Goal: Complete application form

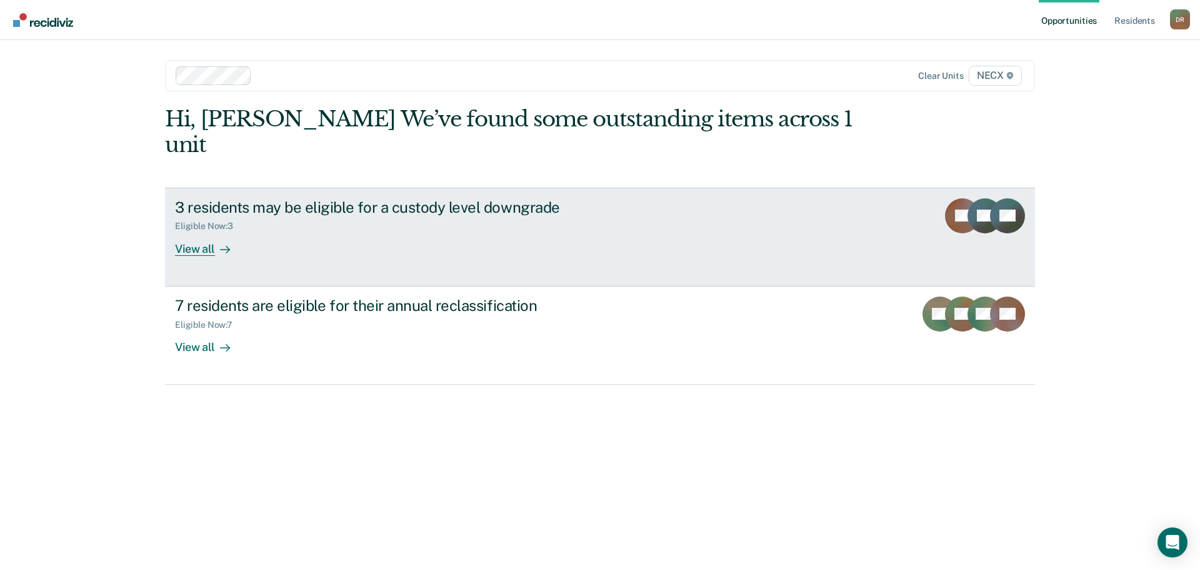
click at [204, 231] on div "View all" at bounding box center [210, 243] width 70 height 24
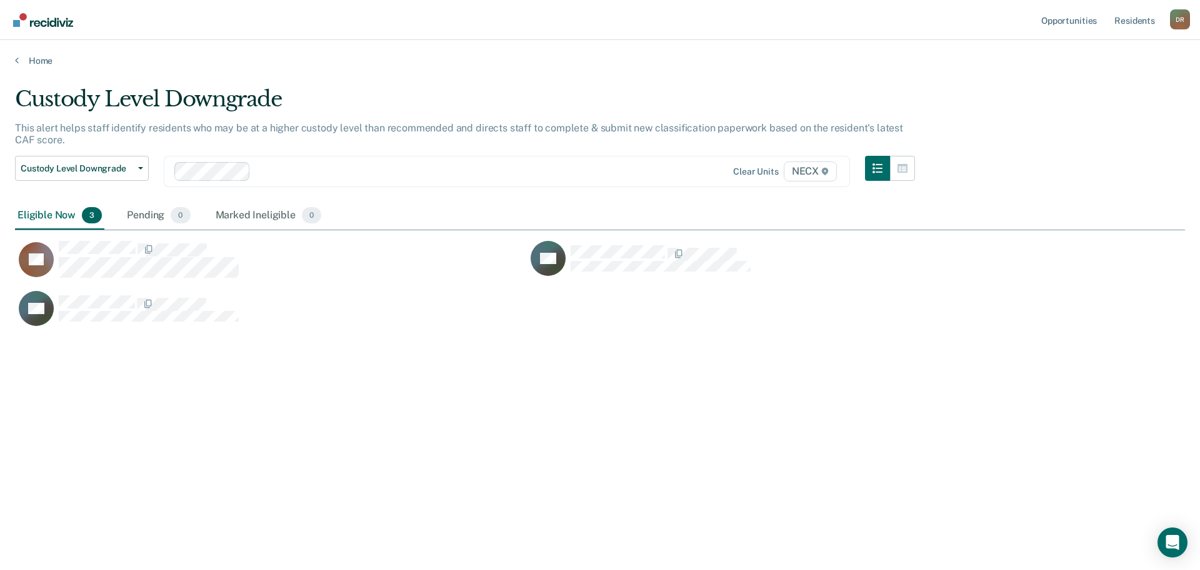
scroll to position [380, 1161]
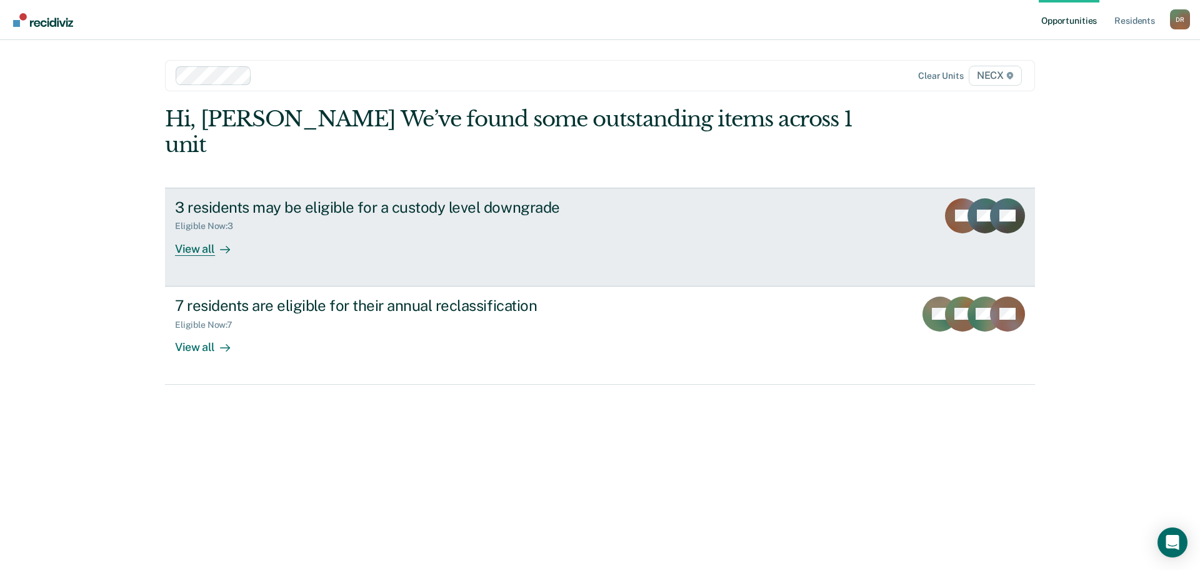
click at [190, 231] on div "View all" at bounding box center [210, 243] width 70 height 24
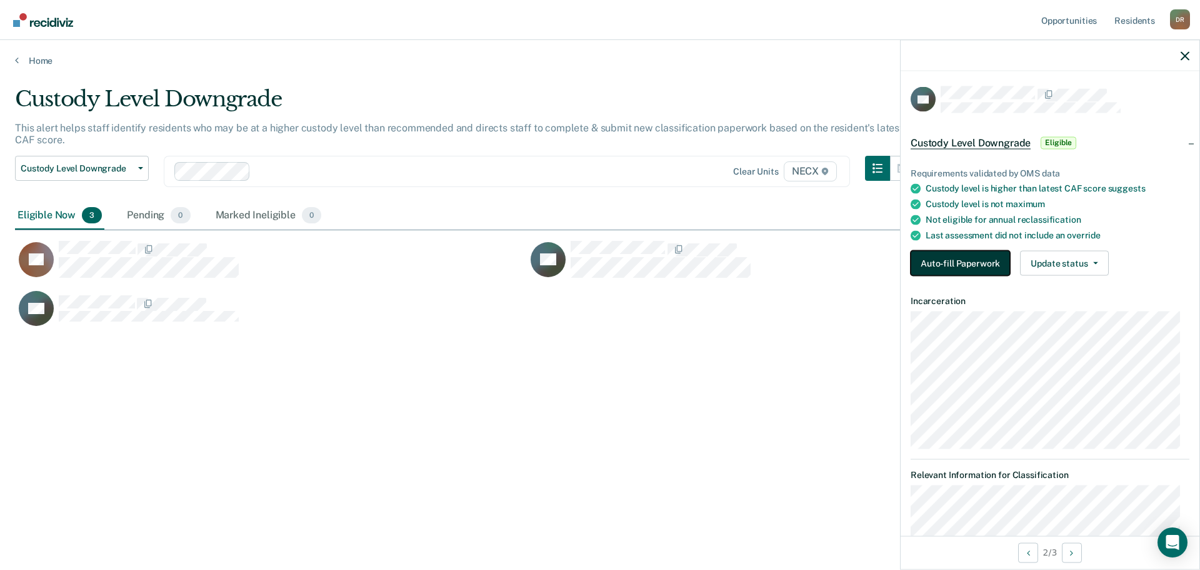
click at [960, 272] on button "Auto-fill Paperwork" at bounding box center [960, 263] width 99 height 25
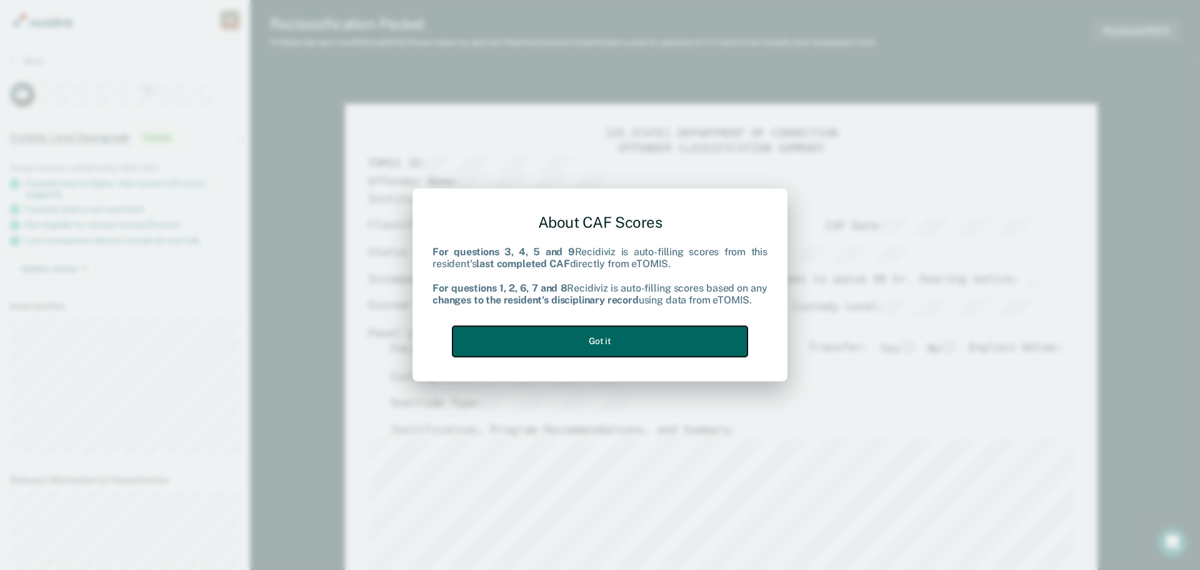
click at [565, 334] on button "Got it" at bounding box center [600, 341] width 295 height 31
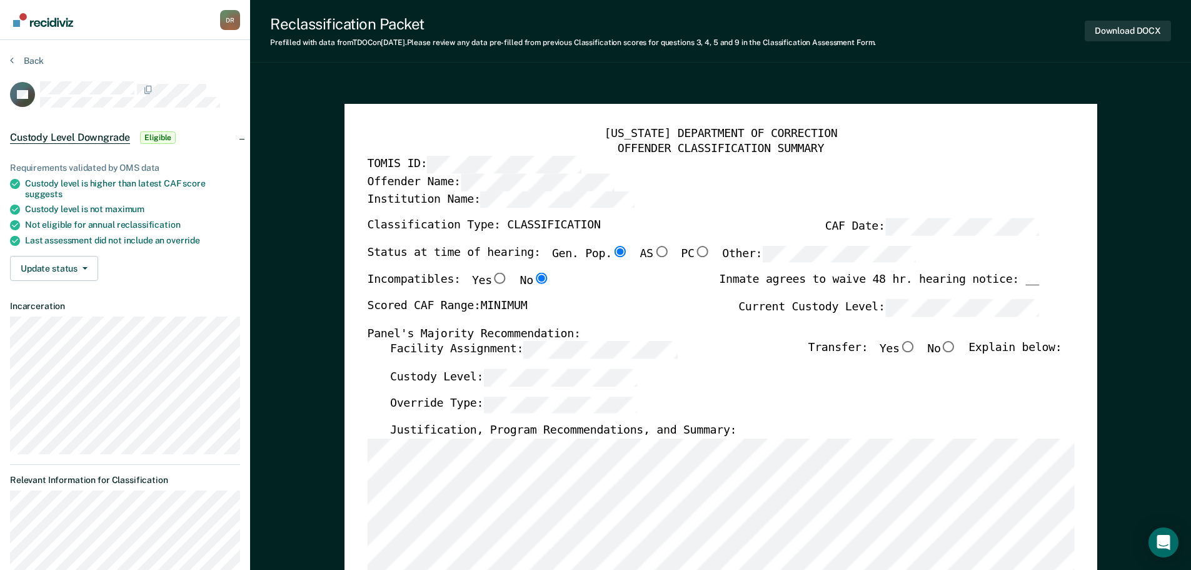
click at [956, 344] on input "No" at bounding box center [948, 346] width 16 height 11
type textarea "x"
radio input "true"
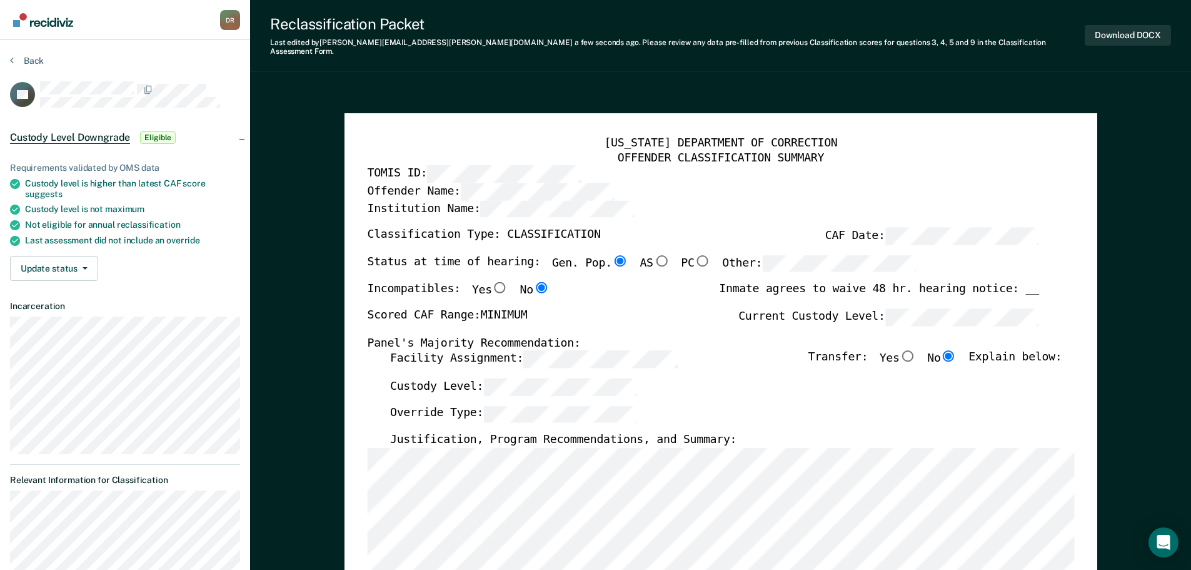
type textarea "x"
click at [30, 61] on button "Back" at bounding box center [27, 60] width 34 height 11
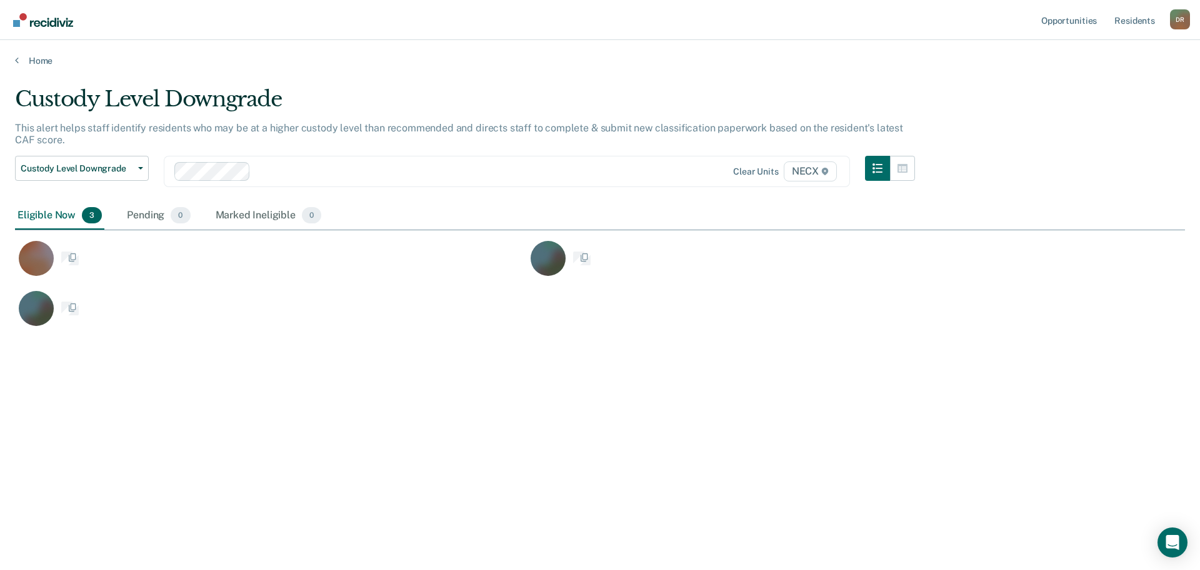
scroll to position [380, 1161]
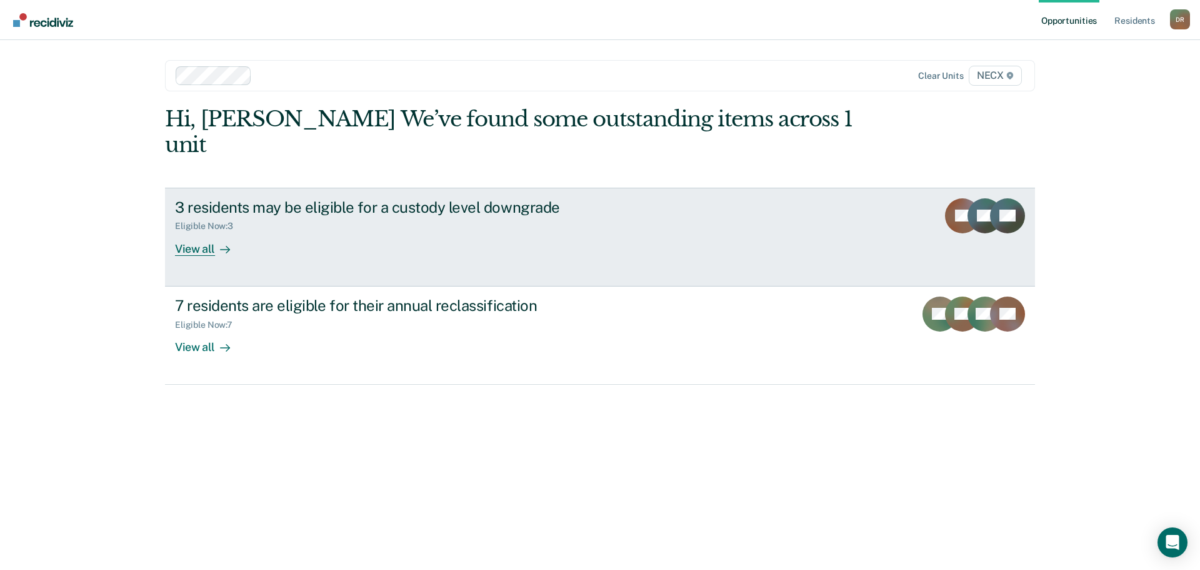
click at [198, 231] on div "View all" at bounding box center [210, 243] width 70 height 24
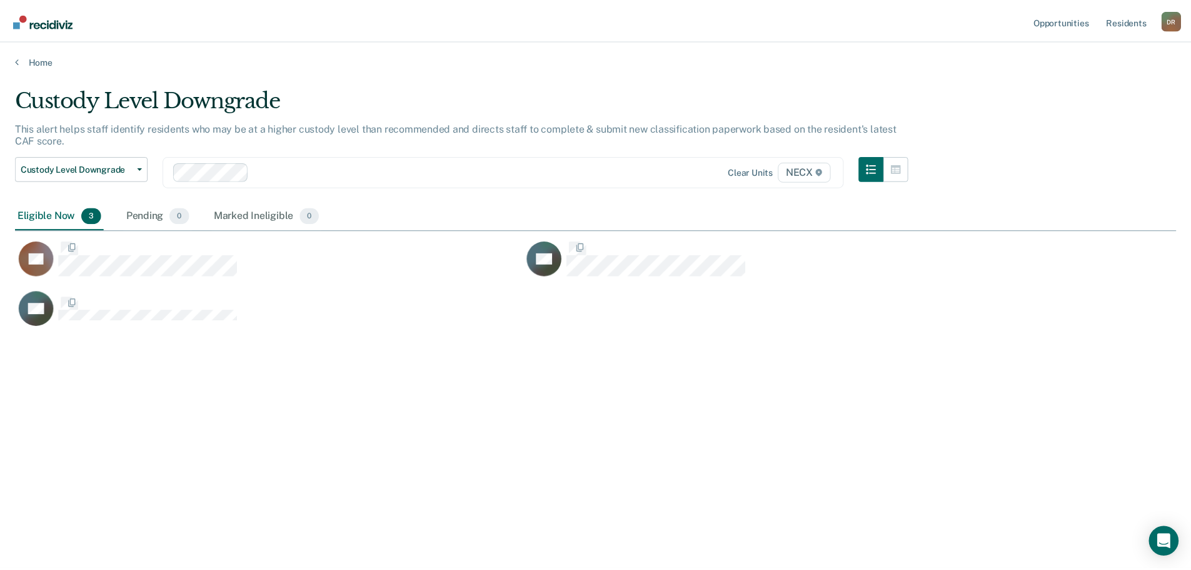
scroll to position [380, 1161]
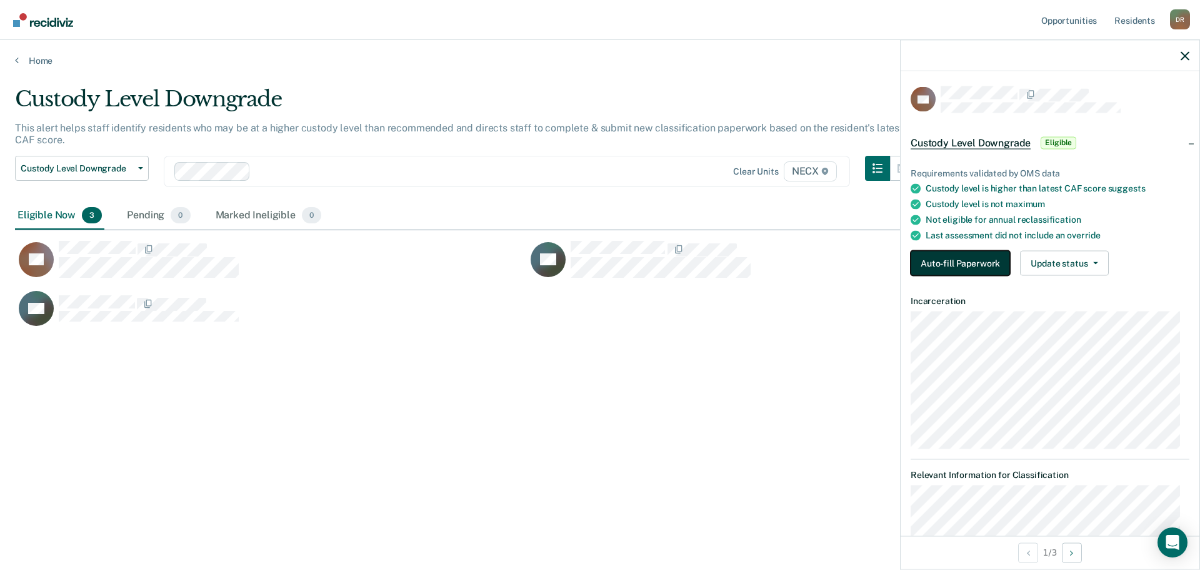
click at [938, 264] on button "Auto-fill Paperwork" at bounding box center [960, 263] width 99 height 25
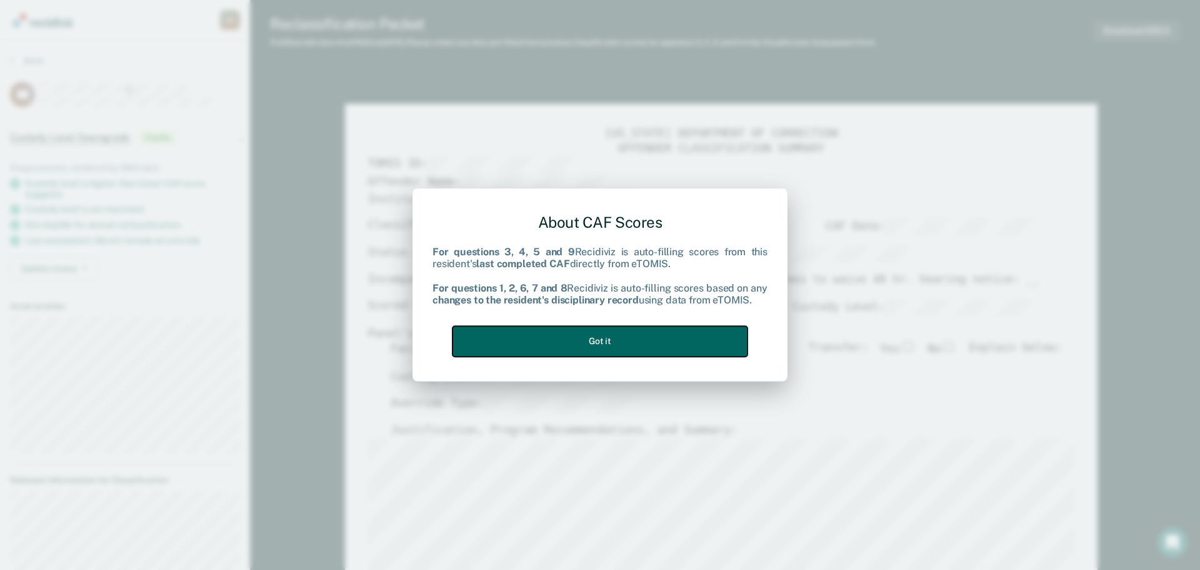
click at [576, 347] on button "Got it" at bounding box center [600, 341] width 295 height 31
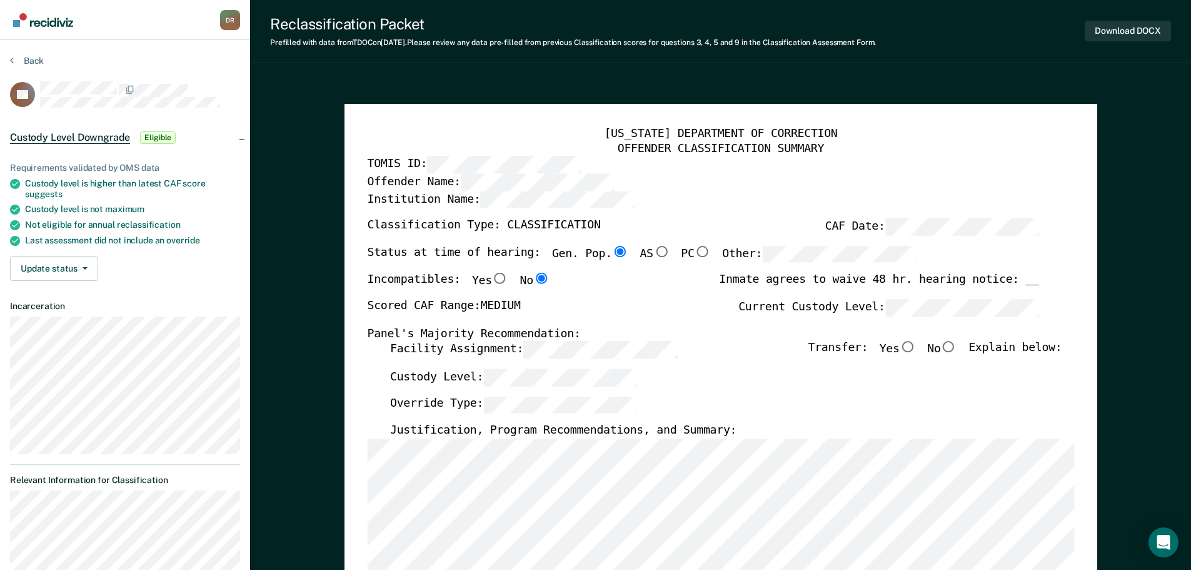
click at [956, 347] on input "No" at bounding box center [948, 346] width 16 height 11
type textarea "x"
radio input "true"
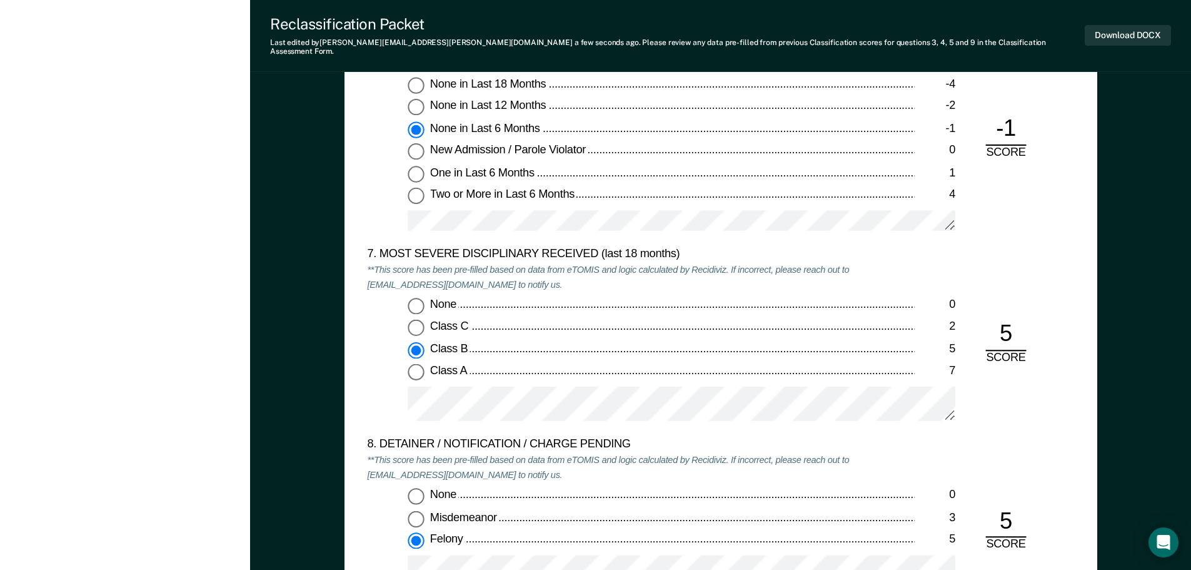
scroll to position [2313, 0]
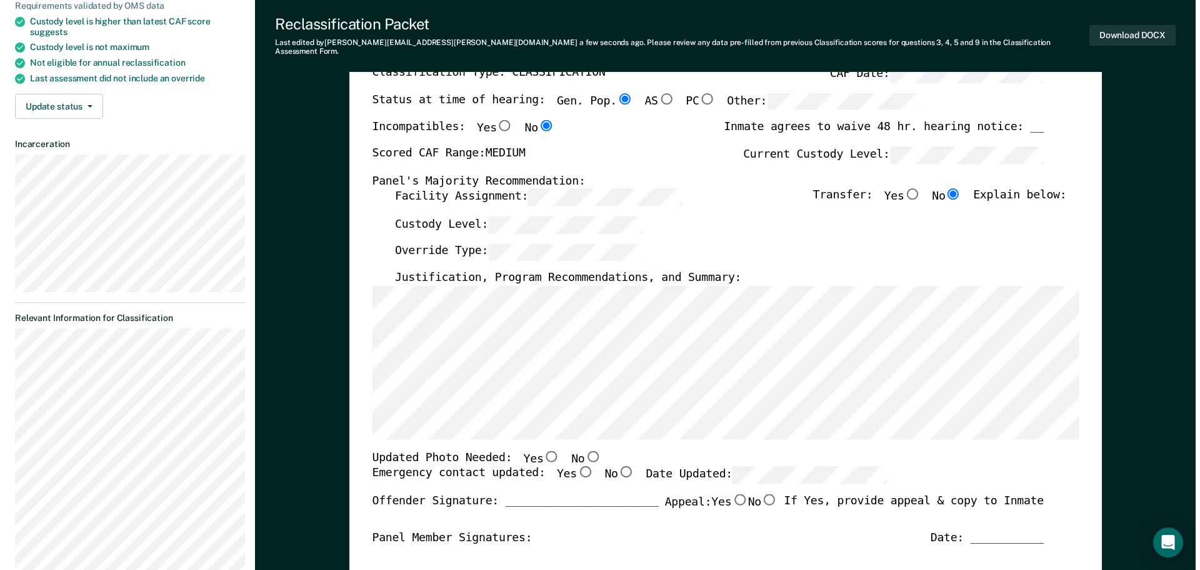
scroll to position [0, 0]
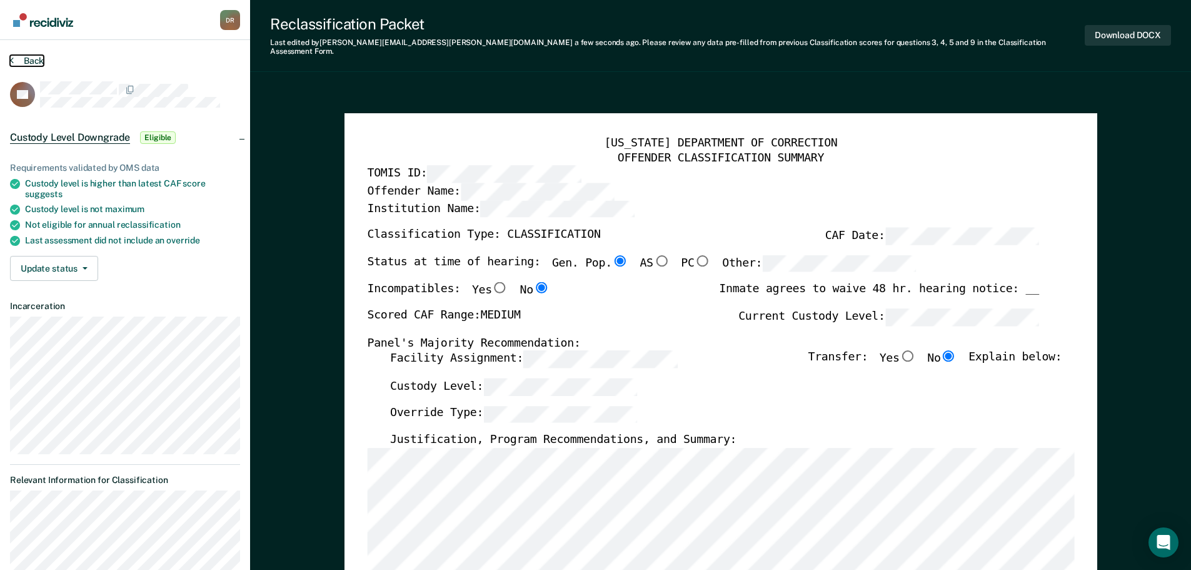
click at [28, 56] on button "Back" at bounding box center [27, 60] width 34 height 11
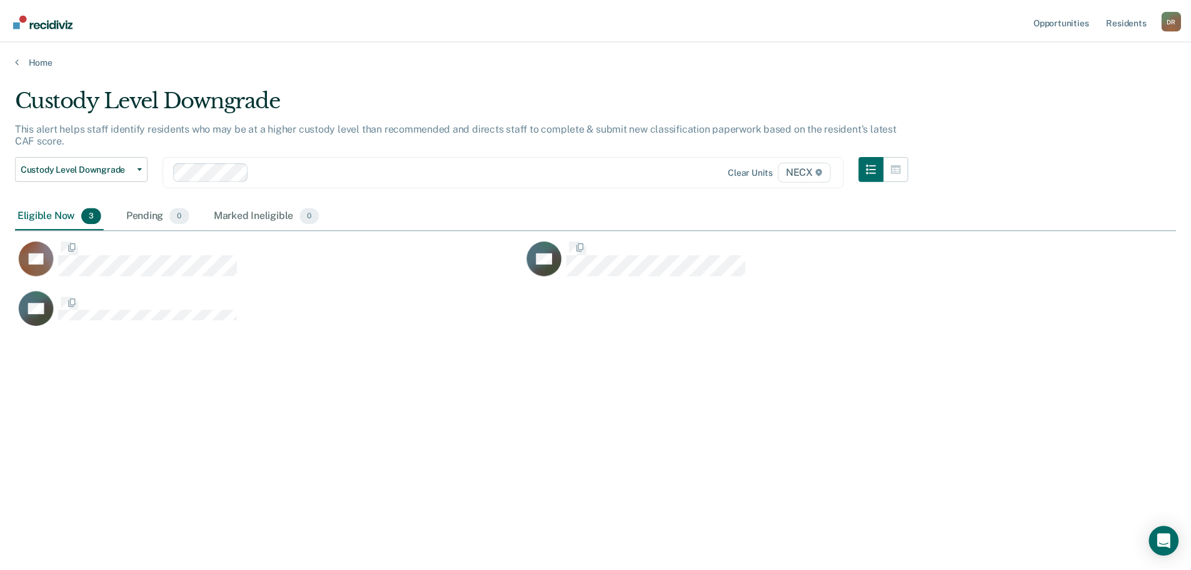
scroll to position [380, 1161]
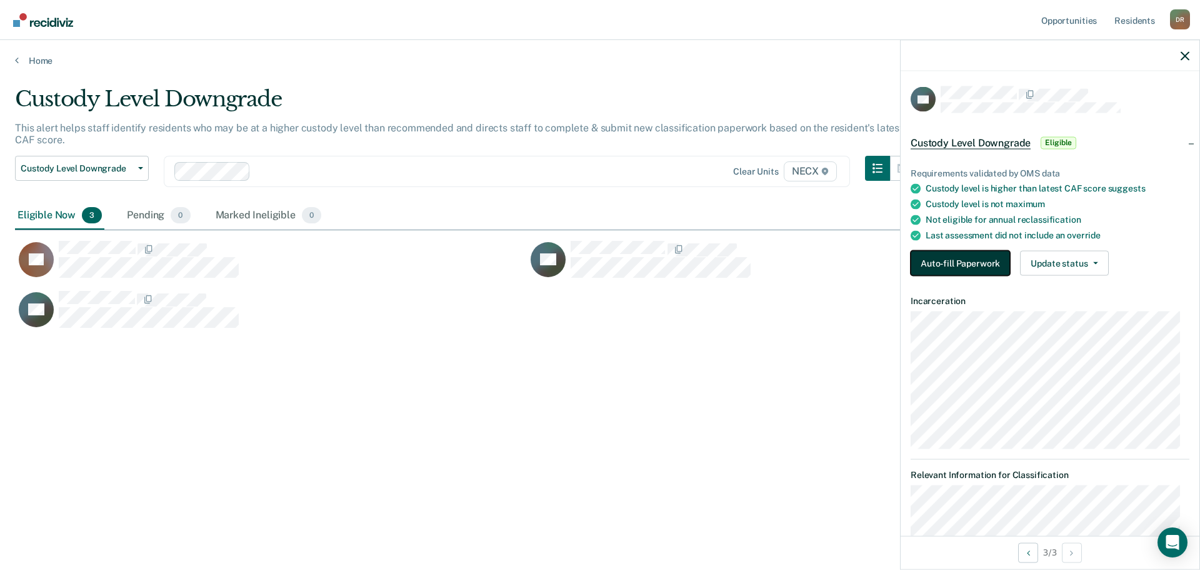
click at [977, 273] on button "Auto-fill Paperwork" at bounding box center [960, 263] width 99 height 25
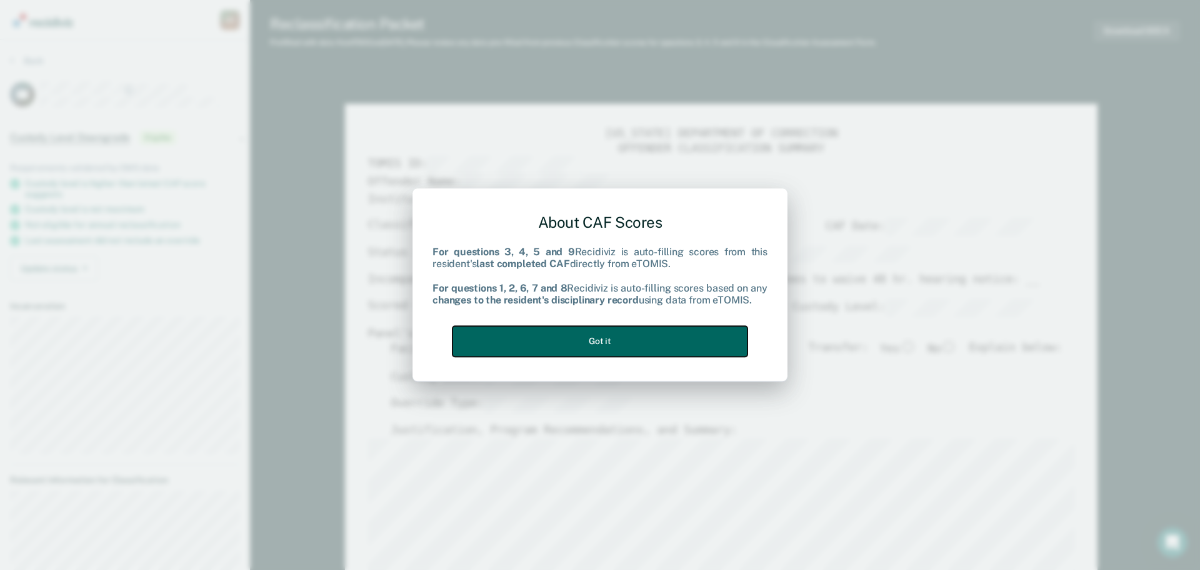
click at [524, 352] on button "Got it" at bounding box center [600, 341] width 295 height 31
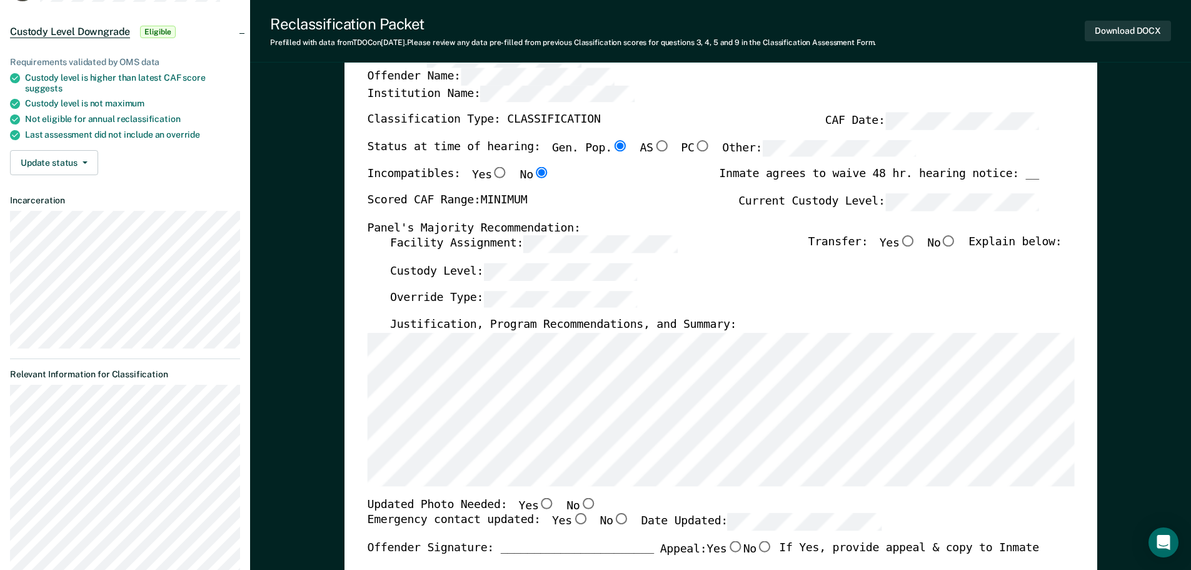
scroll to position [63, 0]
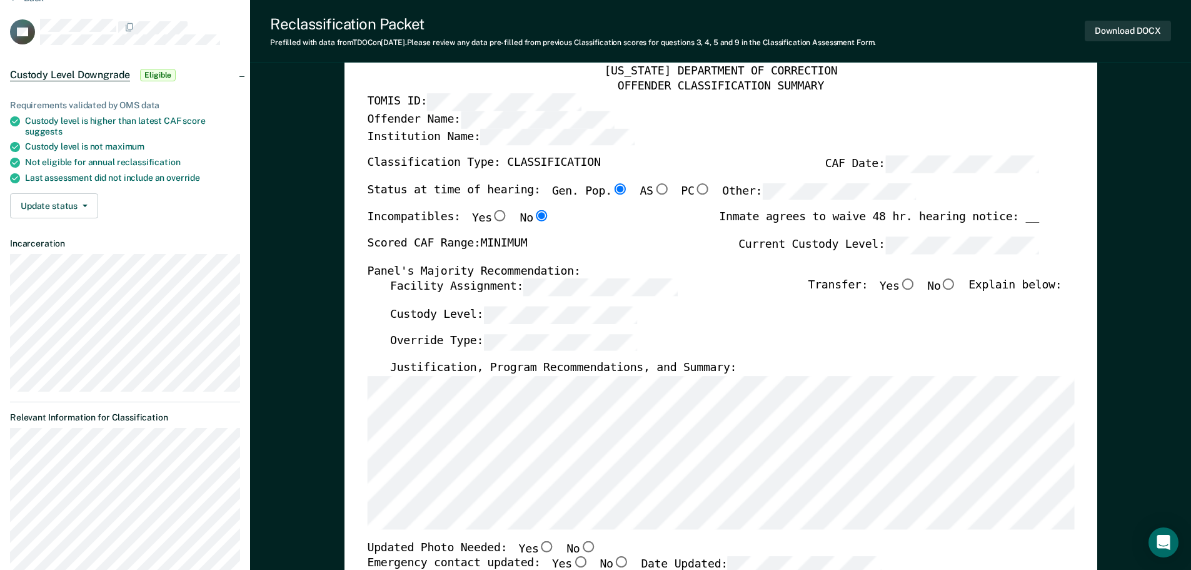
click at [956, 281] on input "No" at bounding box center [948, 284] width 16 height 11
type textarea "x"
radio input "true"
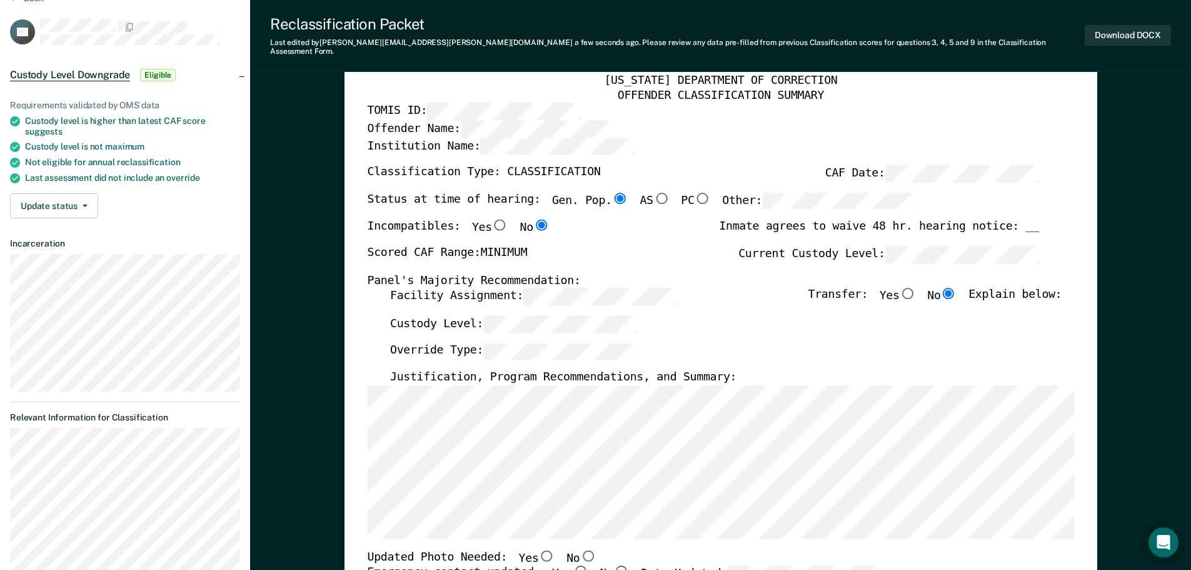
type textarea "x"
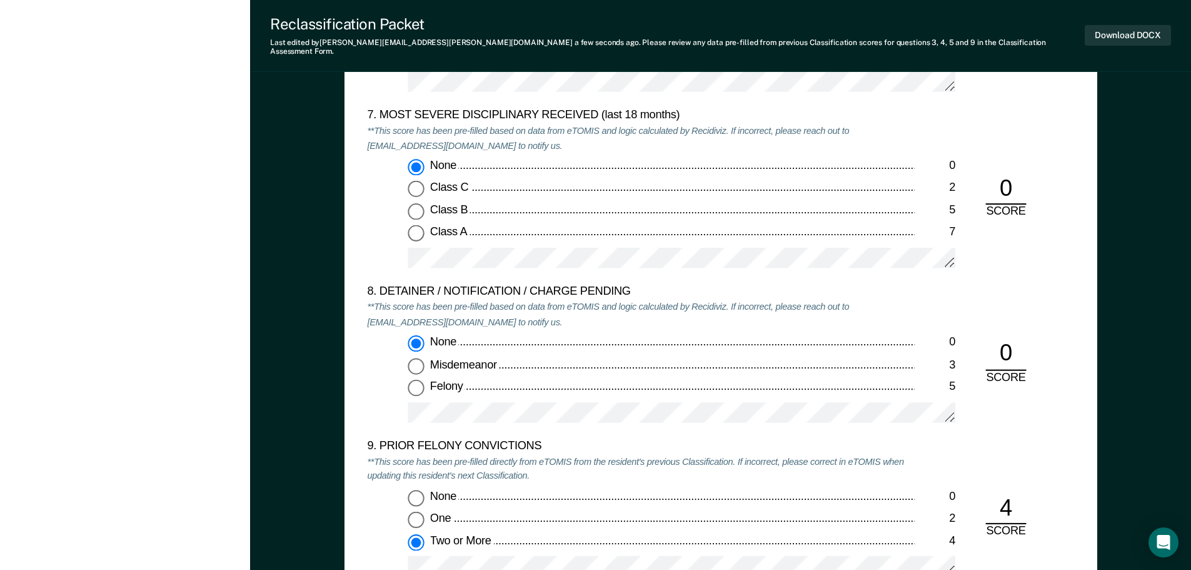
scroll to position [2501, 0]
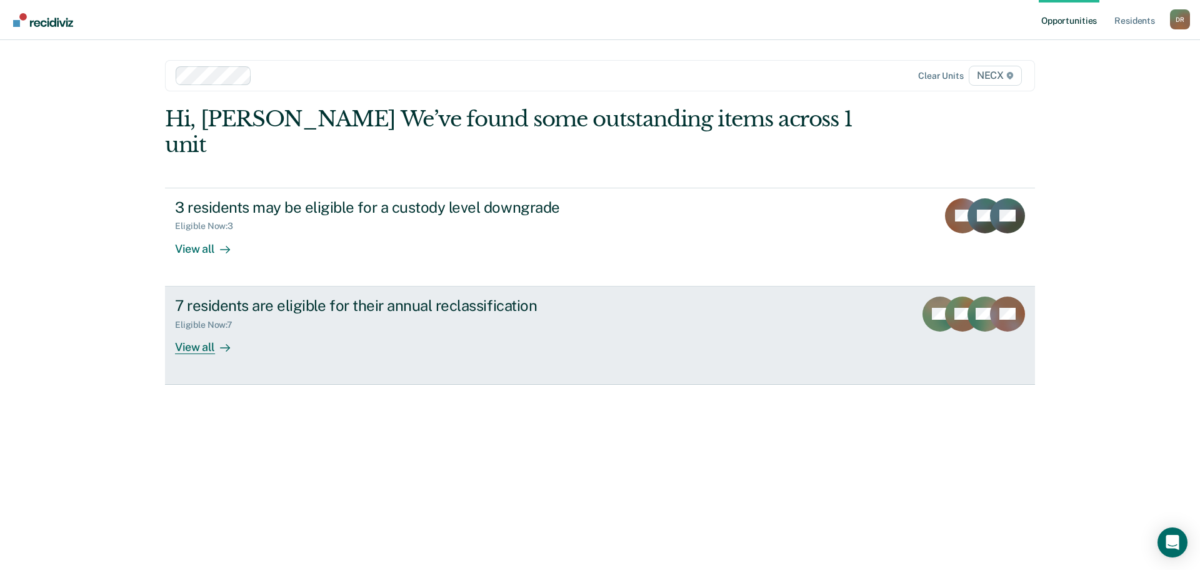
click at [194, 329] on div "View all" at bounding box center [210, 341] width 70 height 24
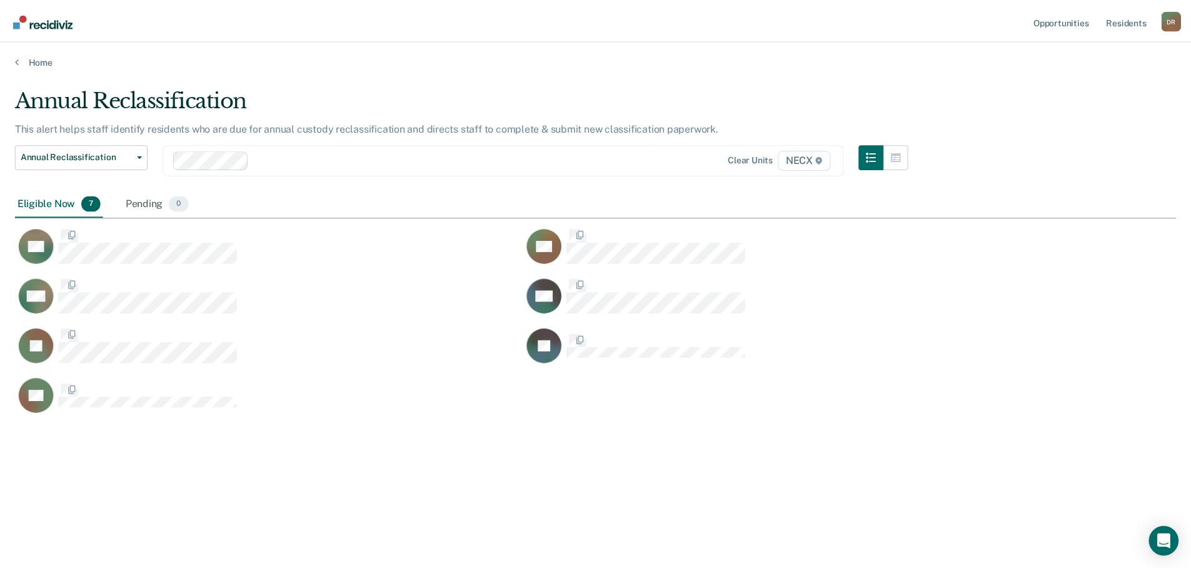
scroll to position [380, 1161]
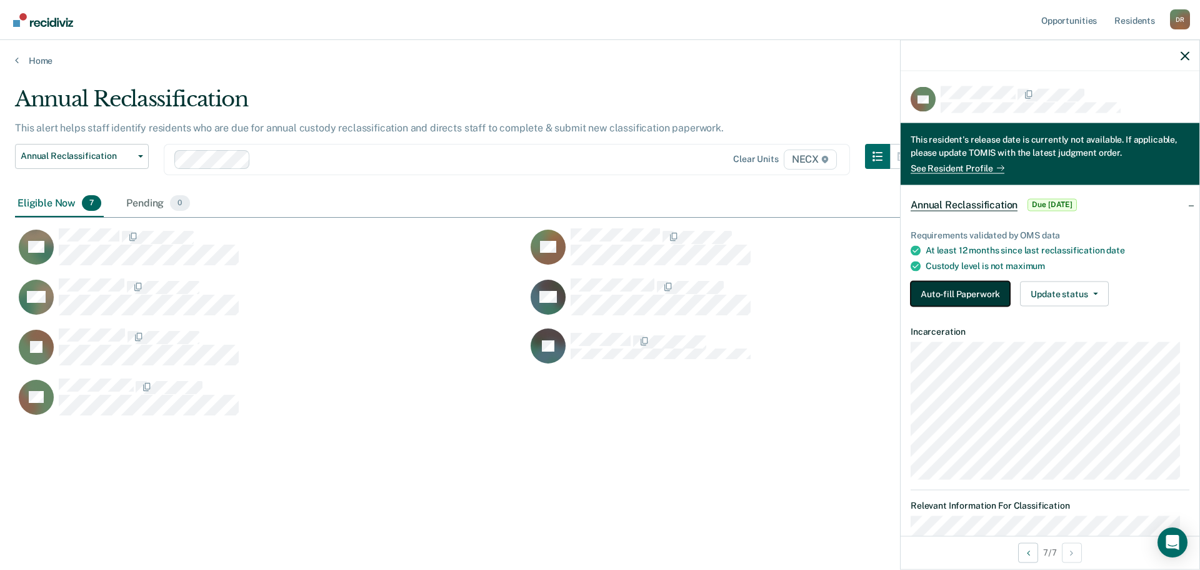
click at [959, 285] on button "Auto-fill Paperwork" at bounding box center [960, 293] width 99 height 25
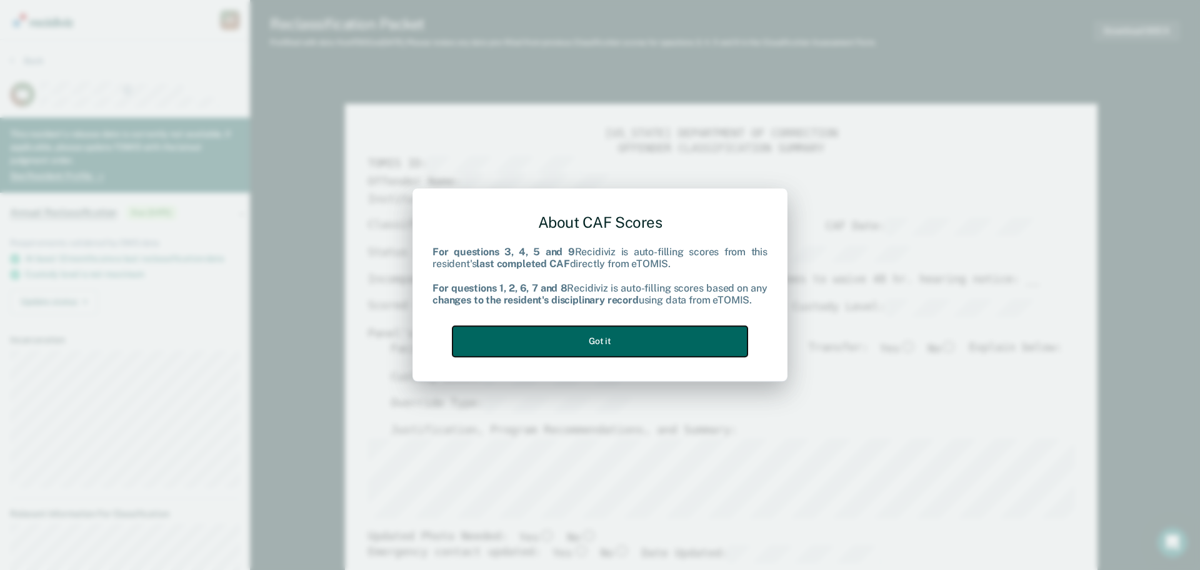
click at [630, 332] on button "Got it" at bounding box center [600, 341] width 295 height 31
type textarea "x"
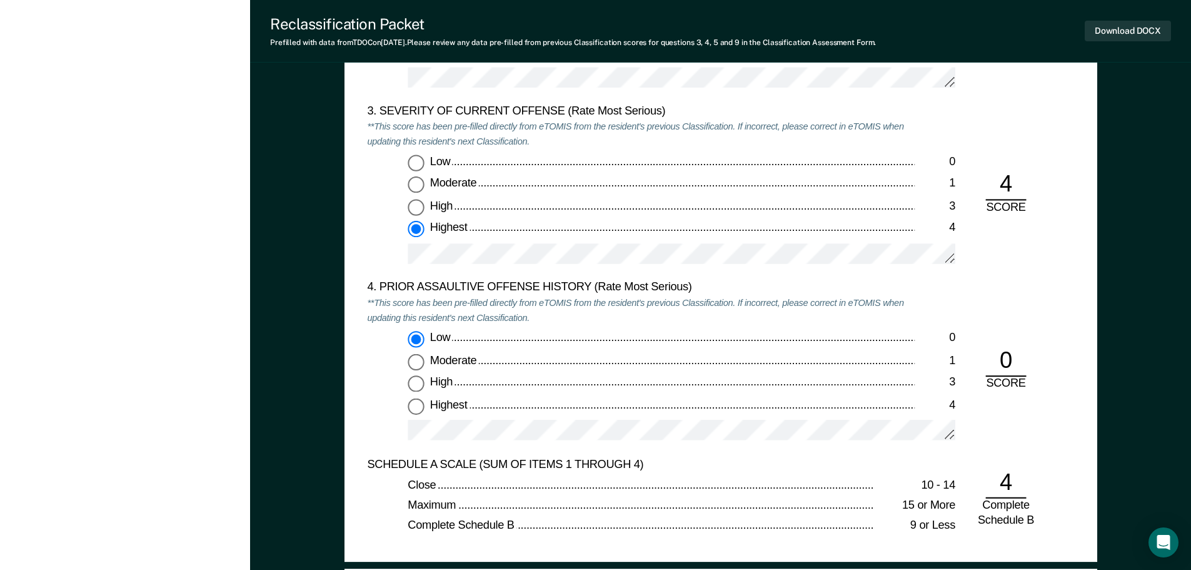
scroll to position [1563, 0]
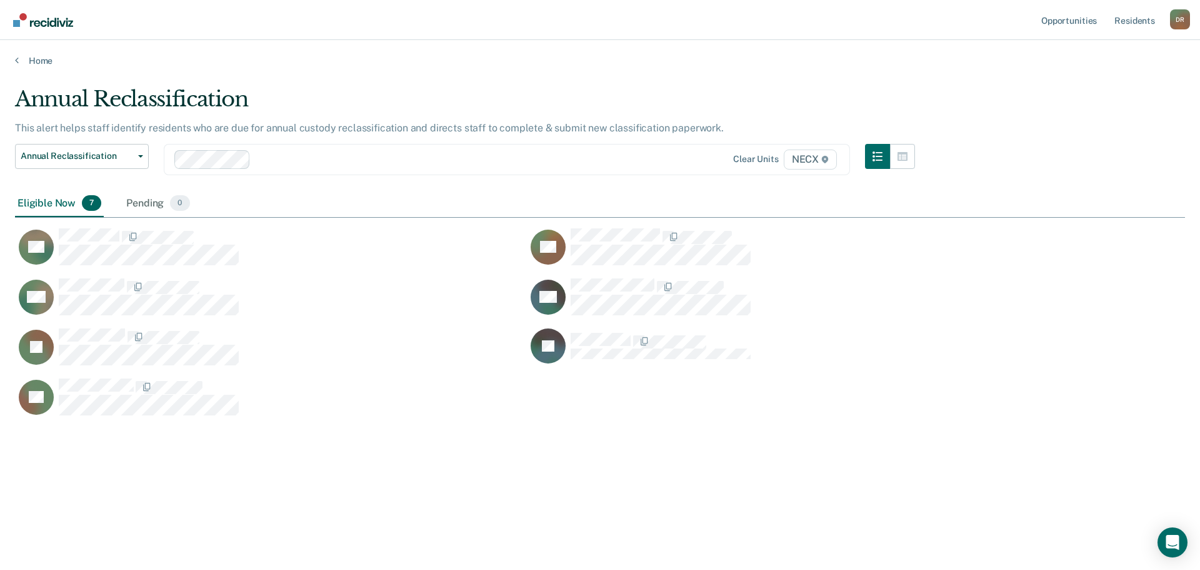
scroll to position [380, 1161]
click at [48, 61] on link "Home" at bounding box center [600, 60] width 1170 height 11
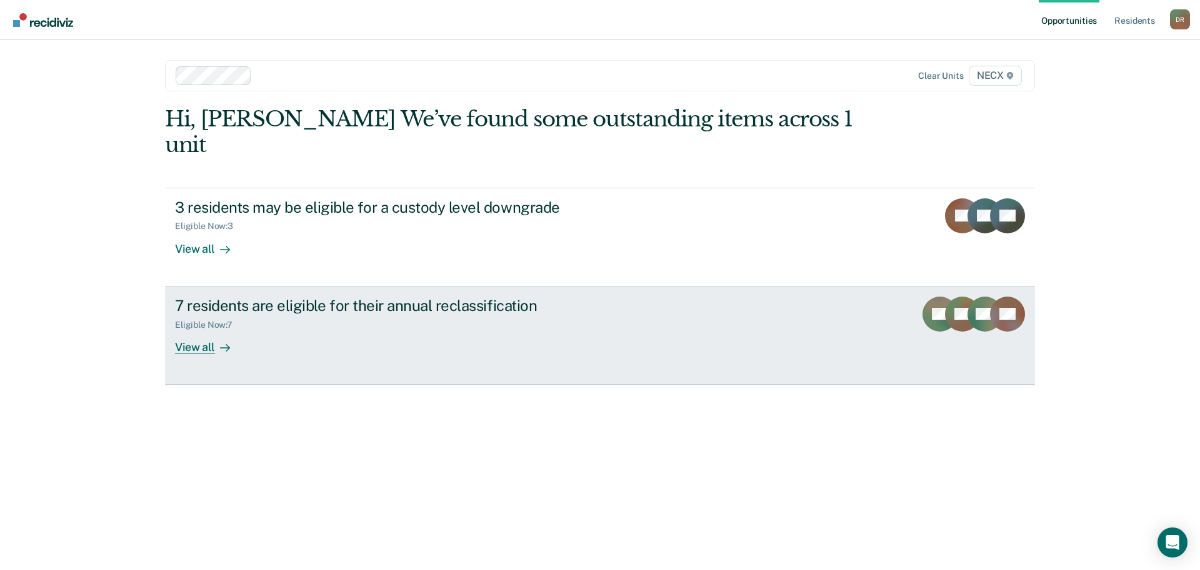
click at [204, 329] on div "View all" at bounding box center [210, 341] width 70 height 24
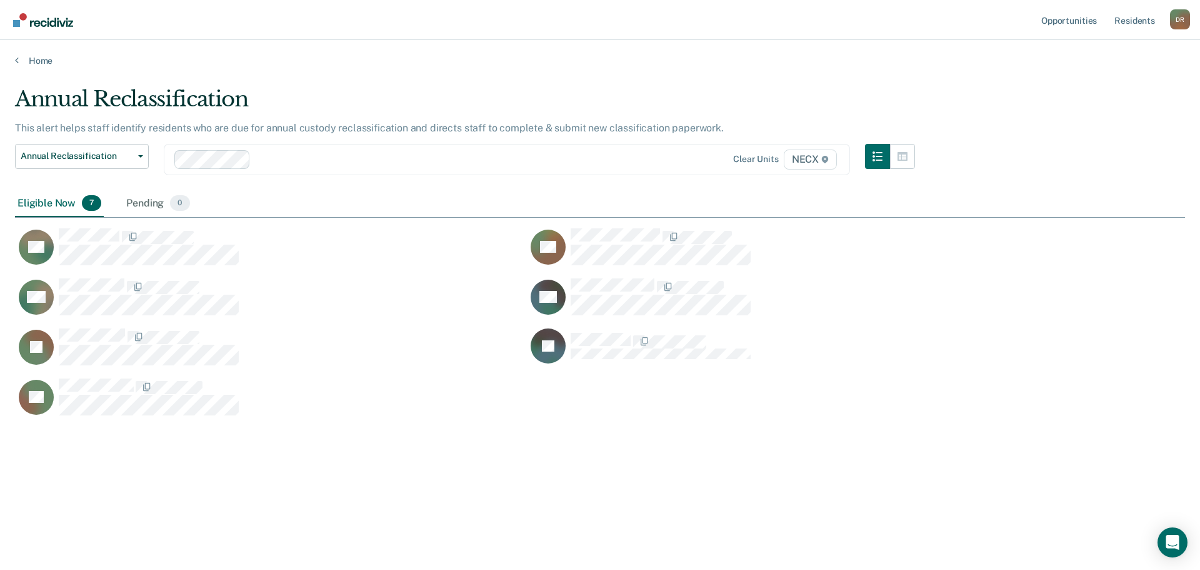
scroll to position [380, 1161]
click at [16, 58] on icon at bounding box center [17, 60] width 4 height 10
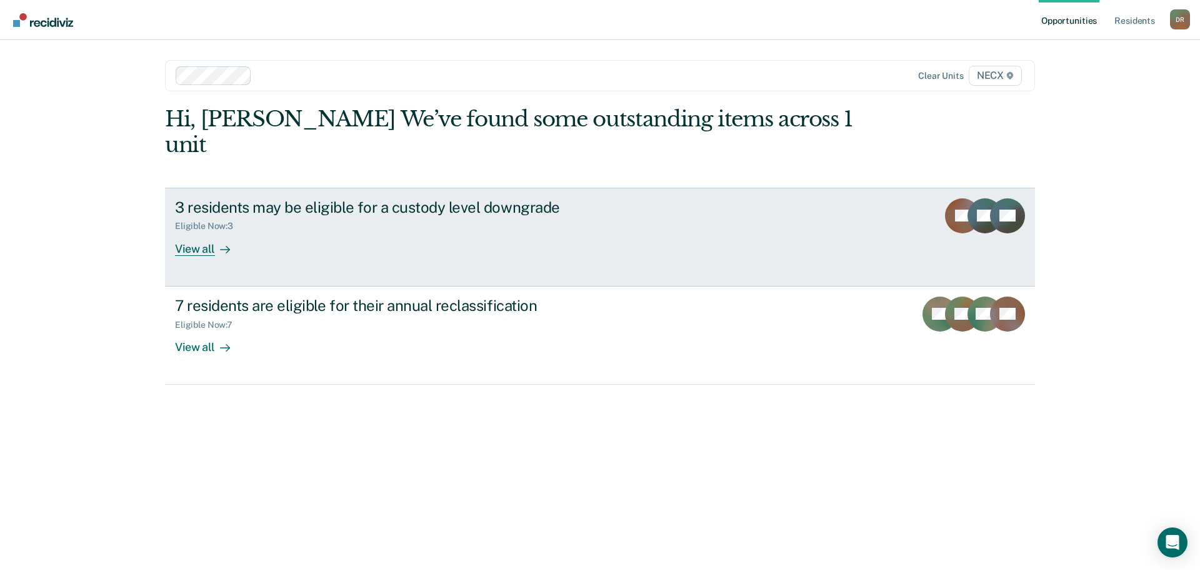
click at [189, 231] on div "View all" at bounding box center [210, 243] width 70 height 24
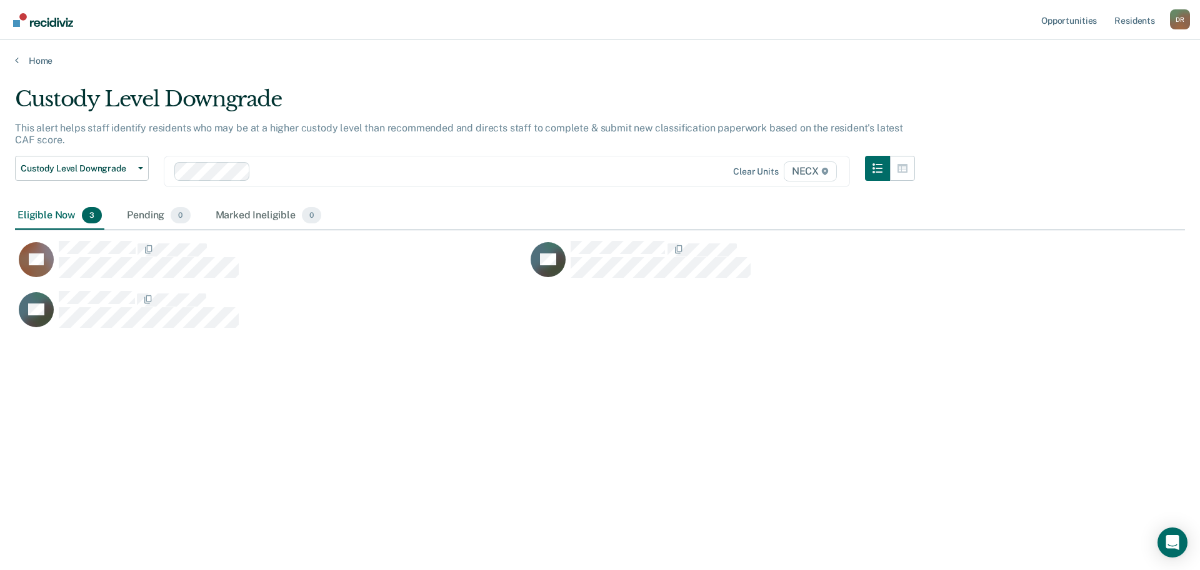
scroll to position [380, 1161]
